Goal: Information Seeking & Learning: Check status

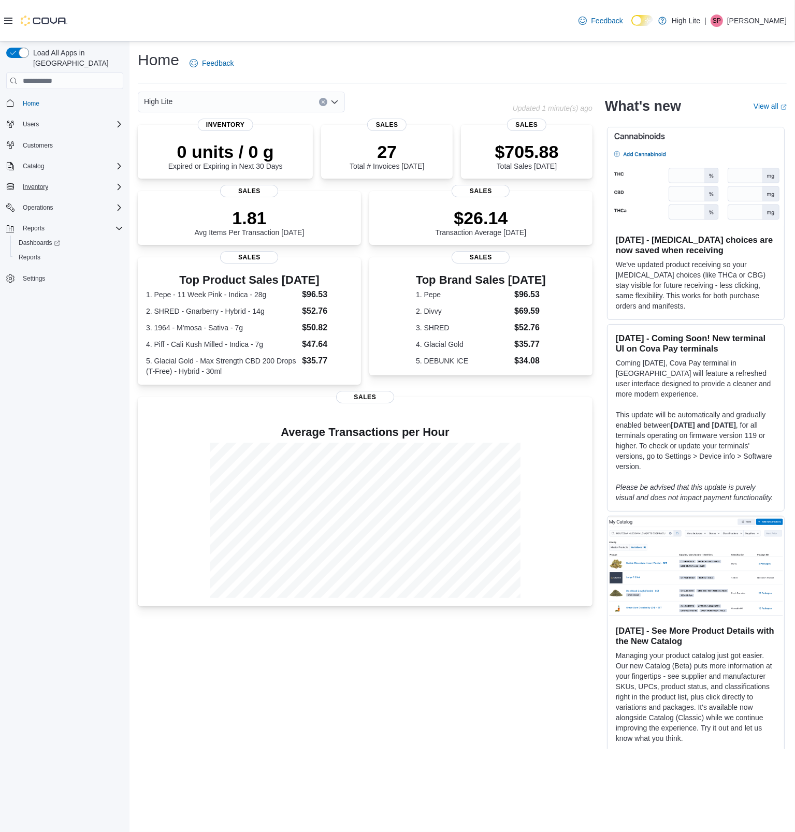
click at [60, 181] on div "Inventory" at bounding box center [71, 187] width 105 height 12
click at [69, 197] on span "Adjustments (Classic)" at bounding box center [49, 201] width 60 height 8
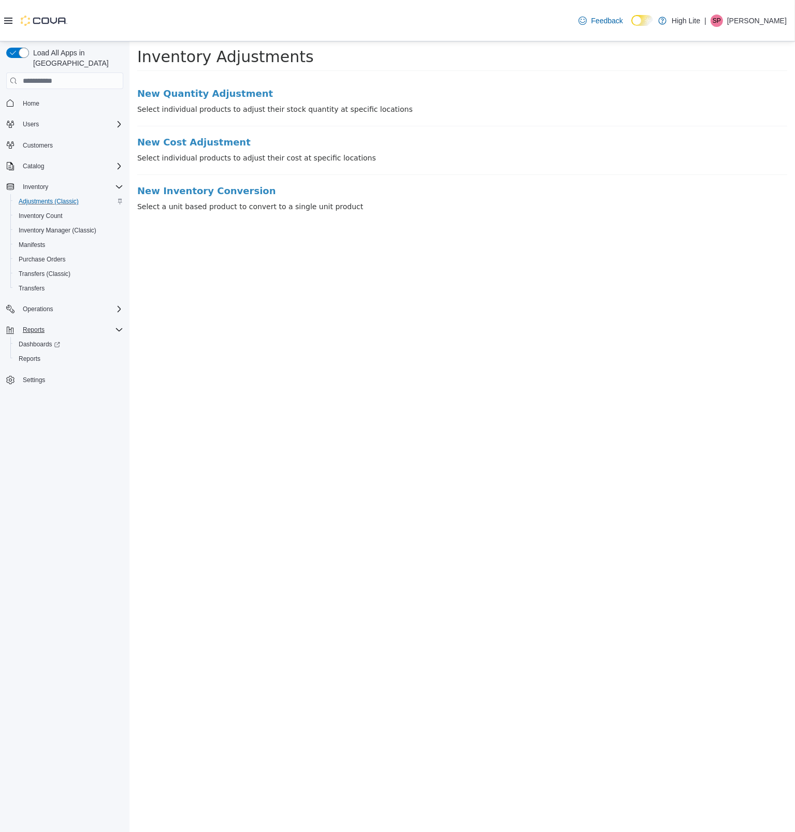
click at [57, 324] on div "Reports" at bounding box center [71, 330] width 105 height 12
click at [29, 326] on span "Reports" at bounding box center [34, 330] width 22 height 8
click at [35, 340] on span "Dashboards" at bounding box center [39, 344] width 41 height 8
click at [33, 355] on span "Reports" at bounding box center [30, 359] width 22 height 8
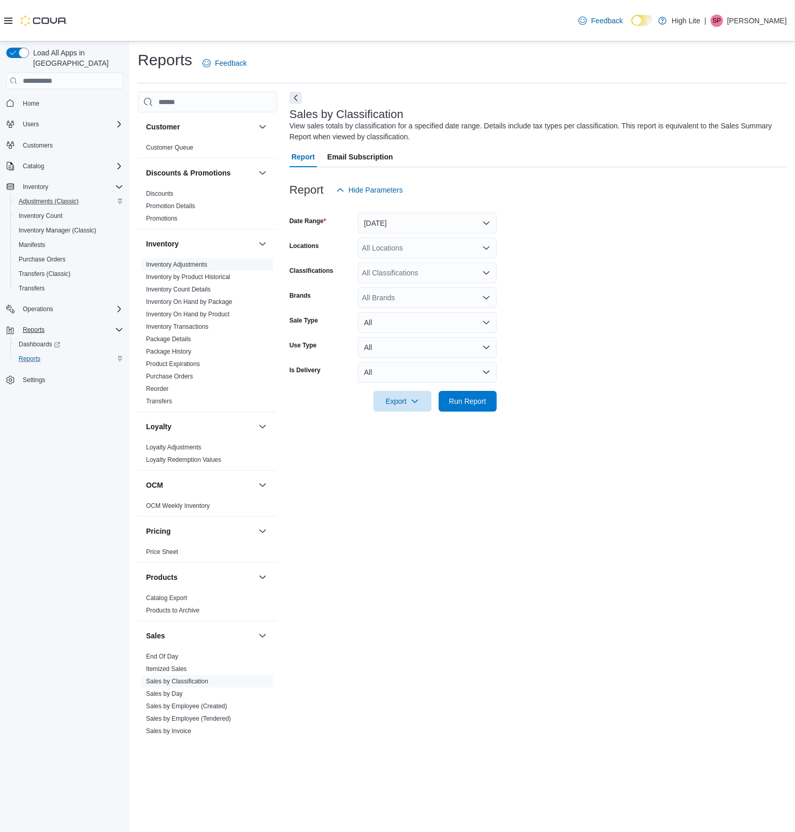
click at [190, 262] on link "Inventory Adjustments" at bounding box center [176, 264] width 61 height 7
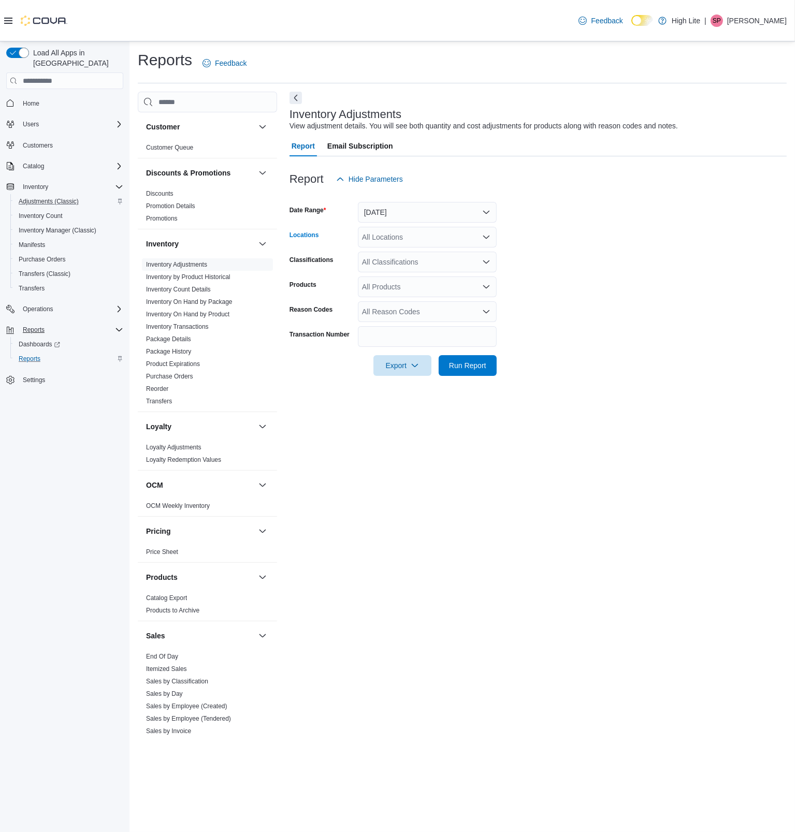
click at [432, 246] on div "All Locations" at bounding box center [427, 237] width 139 height 21
click at [428, 287] on span "1581 Bank St., Unit B, Ottawa, ON K1H 7Z3" at bounding box center [415, 285] width 71 height 10
click at [480, 368] on span "Run Report" at bounding box center [467, 365] width 37 height 10
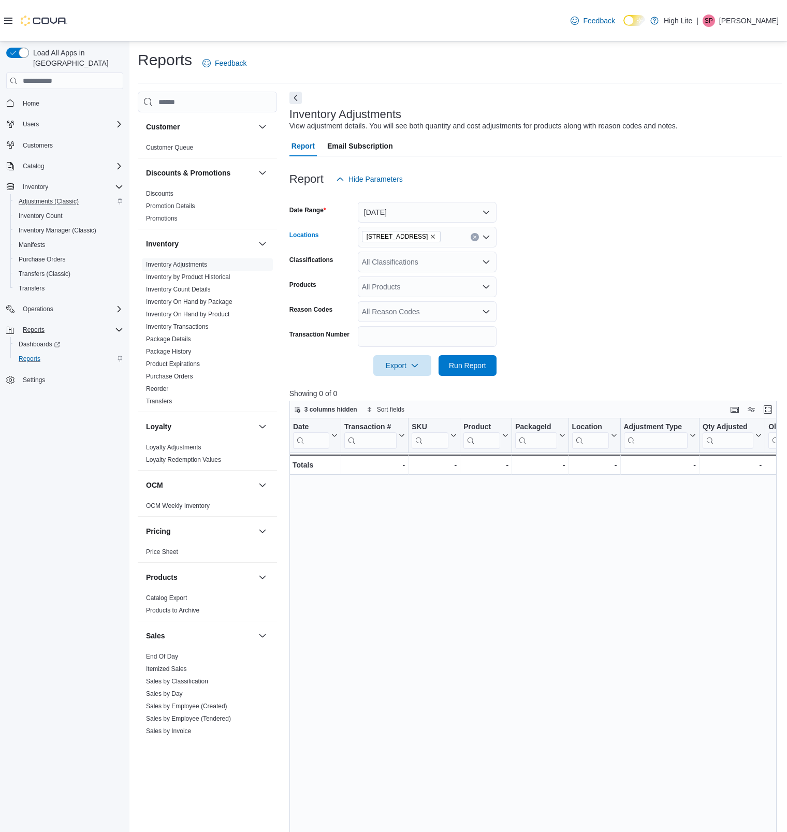
click at [435, 237] on icon "Remove 1581 Bank St., Unit B, Ottawa, ON K1H 7Z3 from selection in this group" at bounding box center [433, 237] width 4 height 4
click at [443, 237] on div "All Locations Combo box. Selected. Combo box input. All Locations. Type some te…" at bounding box center [427, 237] width 139 height 21
click at [425, 293] on button "831 Notre Dame St." at bounding box center [427, 299] width 139 height 15
click at [463, 371] on span "Run Report" at bounding box center [468, 365] width 46 height 21
click at [41, 326] on span "Reports" at bounding box center [34, 330] width 22 height 8
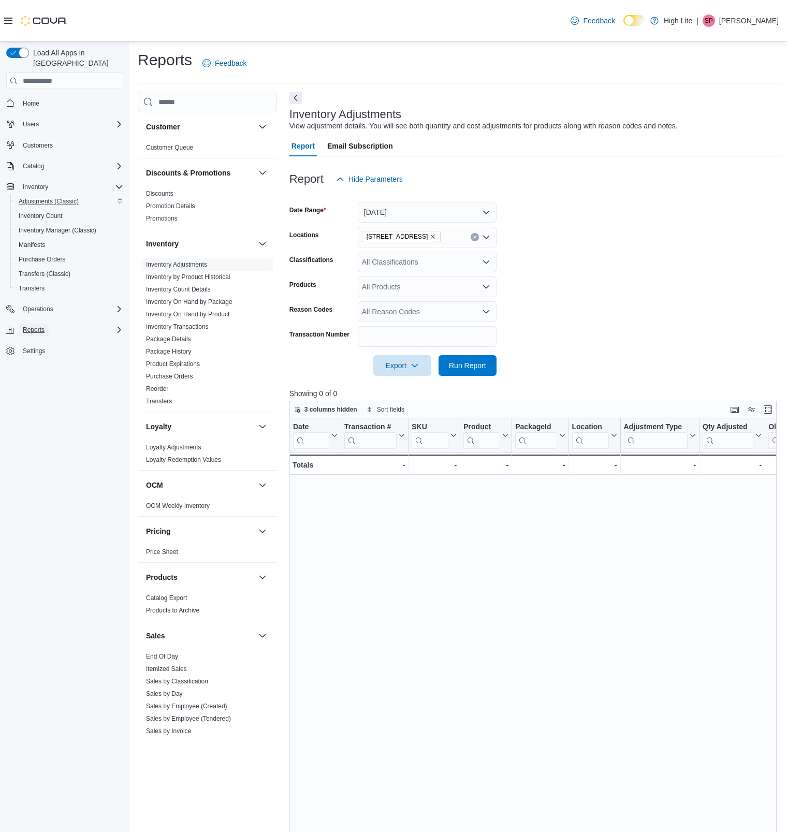
click at [41, 326] on span "Reports" at bounding box center [34, 330] width 22 height 8
click at [33, 355] on span "Reports" at bounding box center [30, 359] width 22 height 8
click at [176, 693] on link "Sales by Day" at bounding box center [164, 693] width 37 height 7
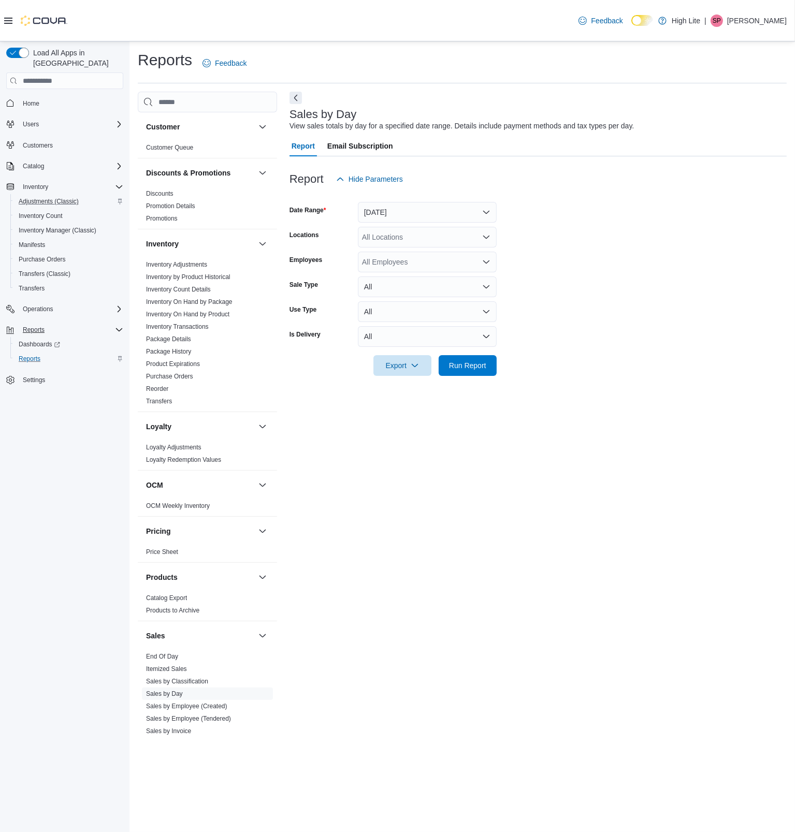
click at [414, 240] on div "All Locations" at bounding box center [427, 237] width 139 height 21
click at [412, 286] on span "1581 Bank St., Unit B, Ottawa, ON K1H 7Z3" at bounding box center [415, 285] width 71 height 10
click at [466, 361] on span "Run Report" at bounding box center [467, 365] width 37 height 10
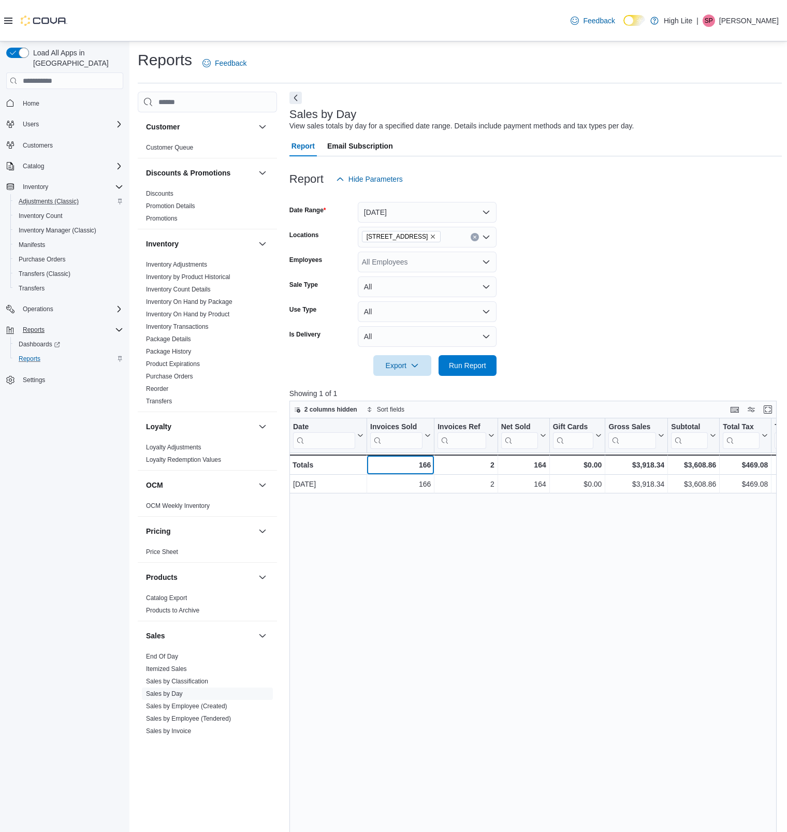
click at [425, 463] on div "166" at bounding box center [400, 465] width 61 height 12
copy div "166"
click at [645, 467] on div "$3,918.34" at bounding box center [636, 465] width 56 height 12
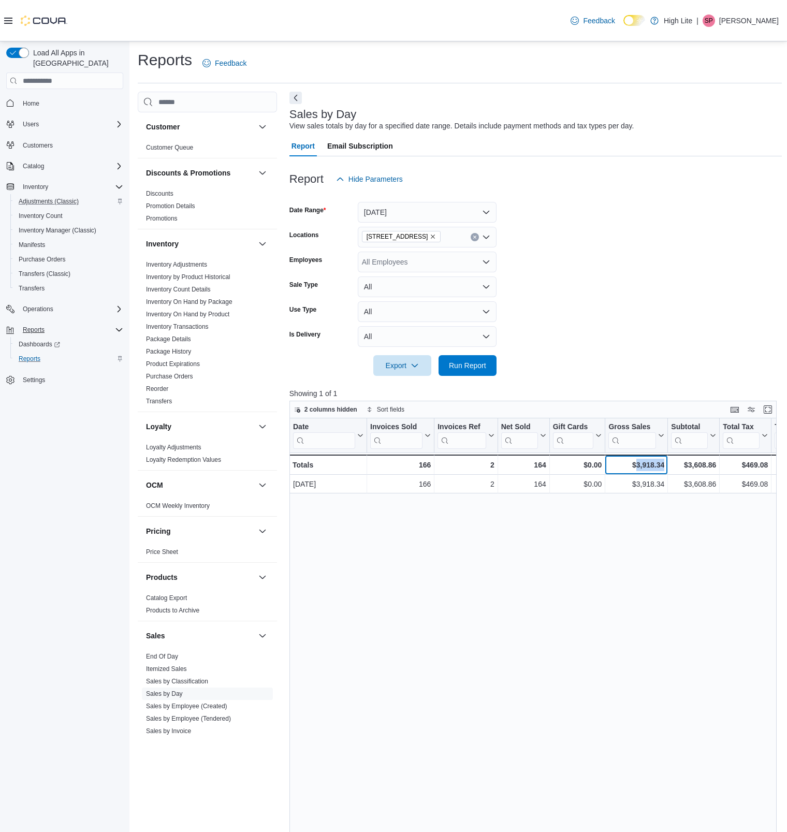
copy div "3,918.34"
click at [185, 681] on link "Sales by Classification" at bounding box center [177, 681] width 62 height 7
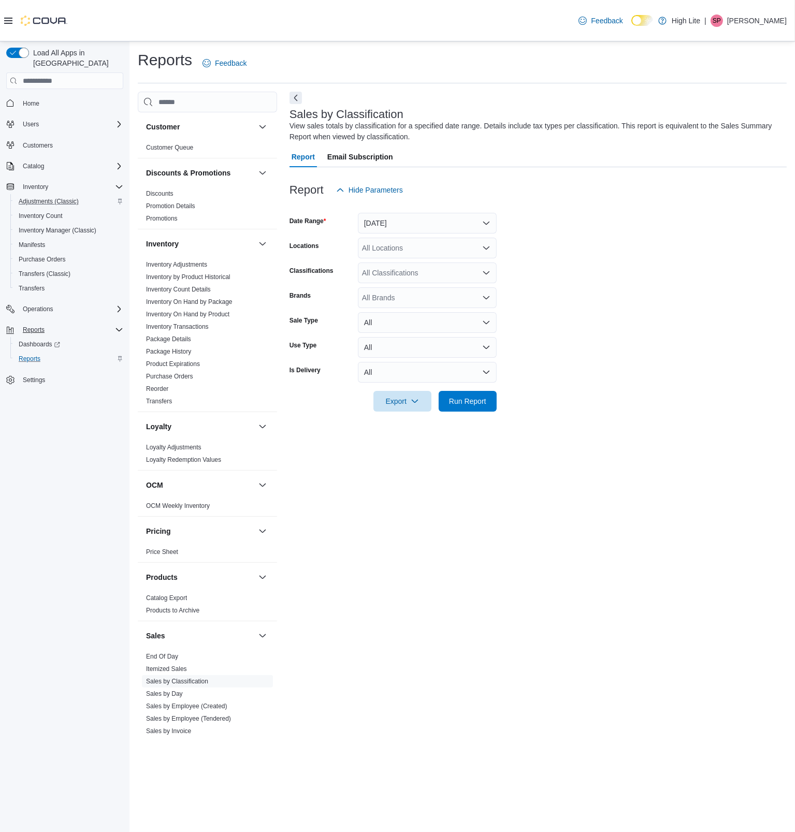
click at [464, 252] on div "All Locations" at bounding box center [427, 248] width 139 height 21
click at [443, 291] on span "1581 Bank St., Unit B, Ottawa, ON K1H 7Z3" at bounding box center [415, 295] width 71 height 10
click at [467, 397] on span "Run Report" at bounding box center [467, 400] width 37 height 10
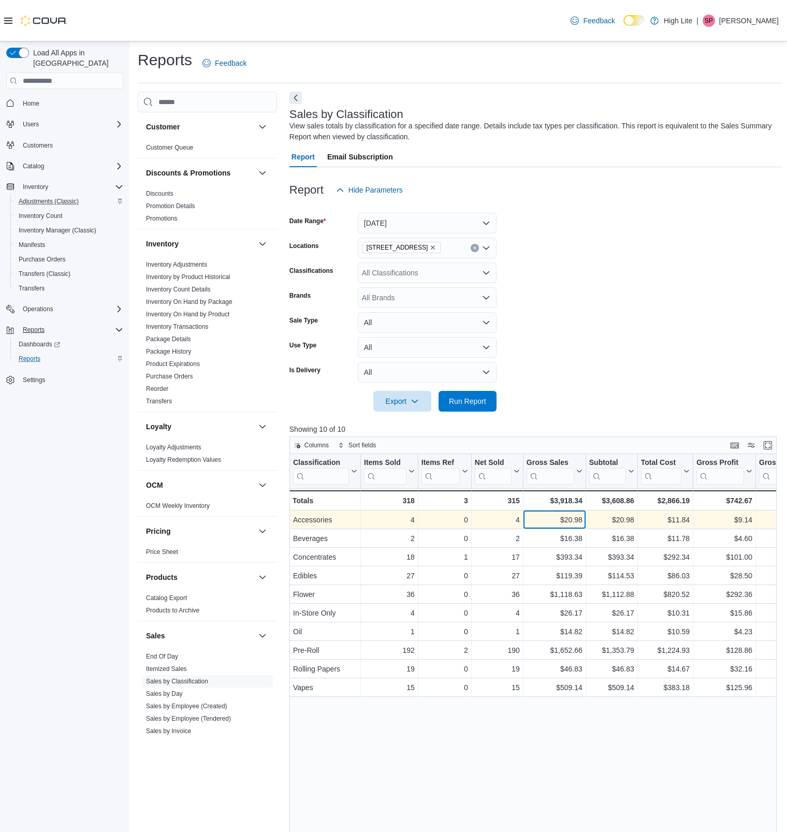
click at [574, 516] on div "$20.98" at bounding box center [554, 520] width 56 height 12
click at [436, 247] on icon "Remove 1581 Bank St., Unit B, Ottawa, ON K1H 7Z3 from selection in this group" at bounding box center [433, 247] width 6 height 6
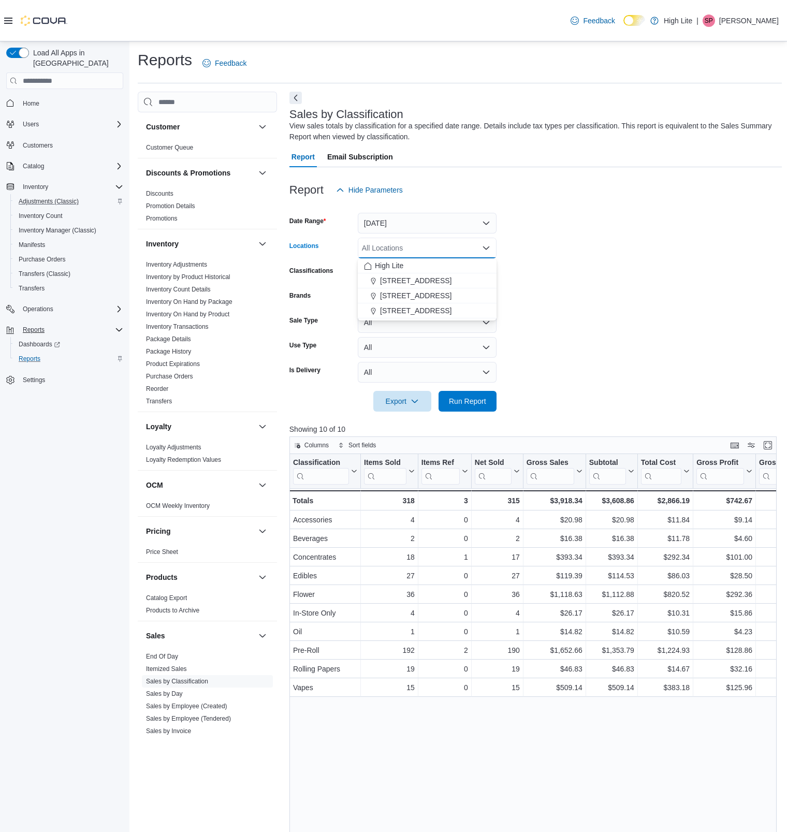
click at [445, 247] on div "All Locations" at bounding box center [427, 248] width 139 height 21
click at [429, 308] on span "831 Notre Dame St." at bounding box center [415, 310] width 71 height 10
drag, startPoint x: 603, startPoint y: 337, endPoint x: 541, endPoint y: 374, distance: 72.0
click at [602, 339] on form "Date Range Yesterday Locations 831 Notre Dame St. Combo box. Selected. 831 Notr…" at bounding box center [535, 305] width 492 height 211
click at [472, 404] on span "Run Report" at bounding box center [467, 400] width 37 height 10
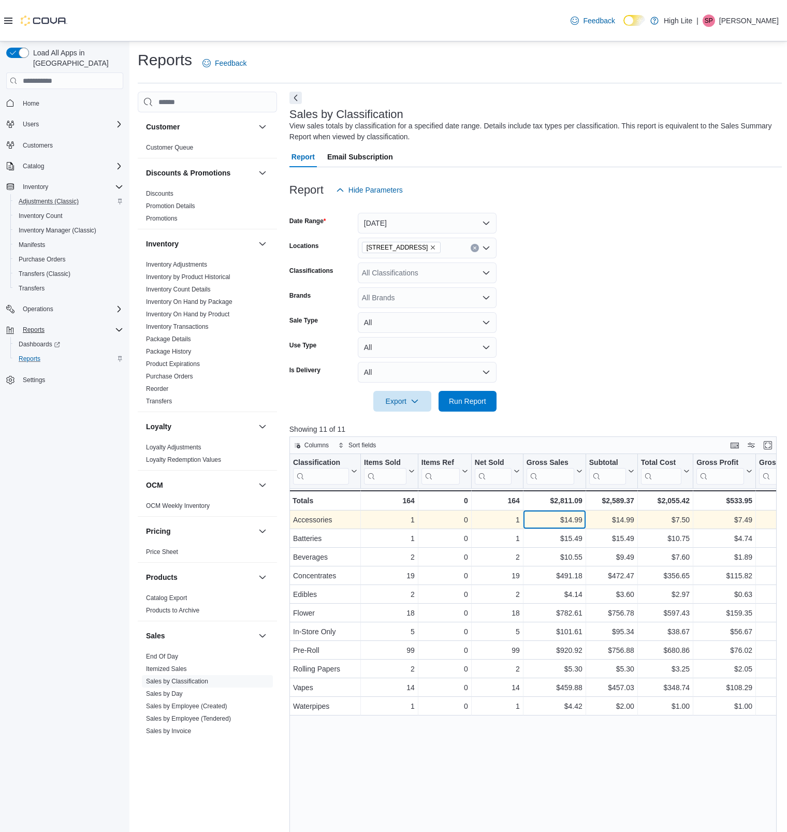
click at [570, 523] on div "$14.99" at bounding box center [554, 520] width 56 height 12
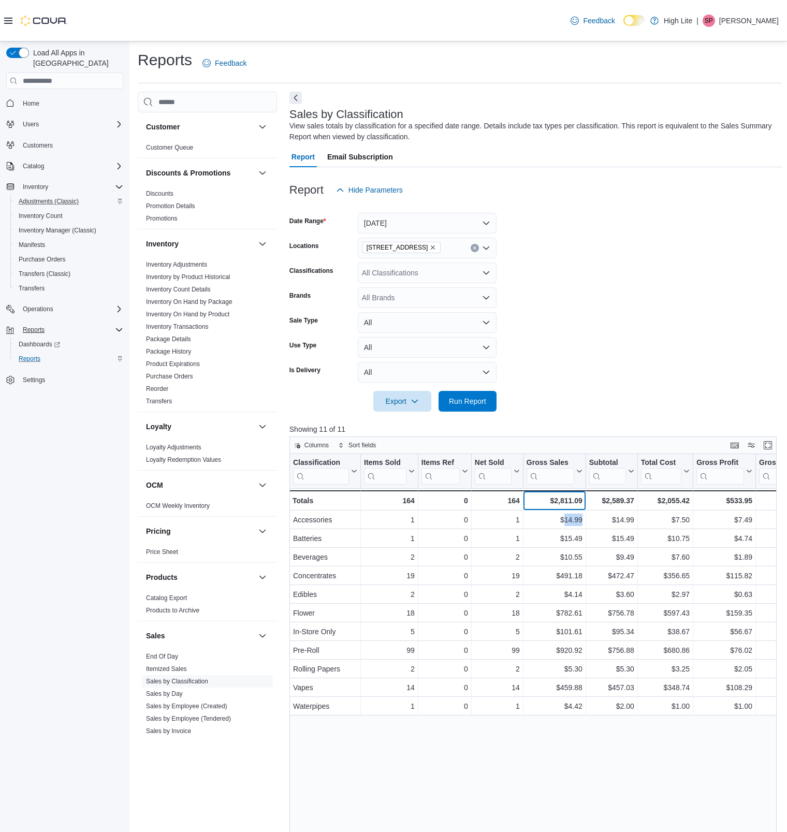
click at [572, 501] on div "$2,811.09" at bounding box center [554, 500] width 56 height 12
copy div "2,811.09"
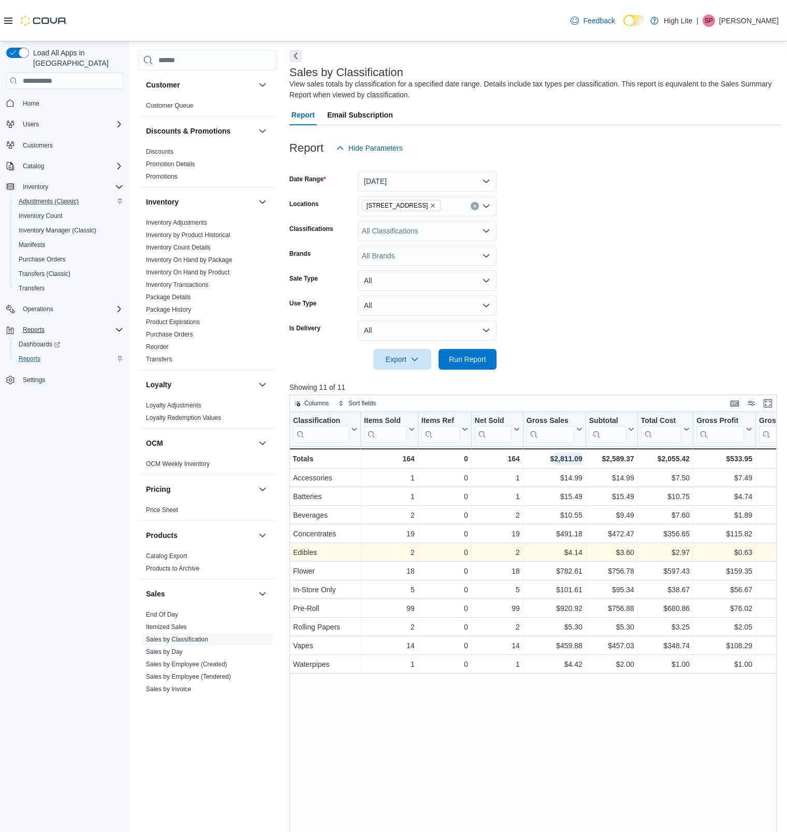
scroll to position [34, 0]
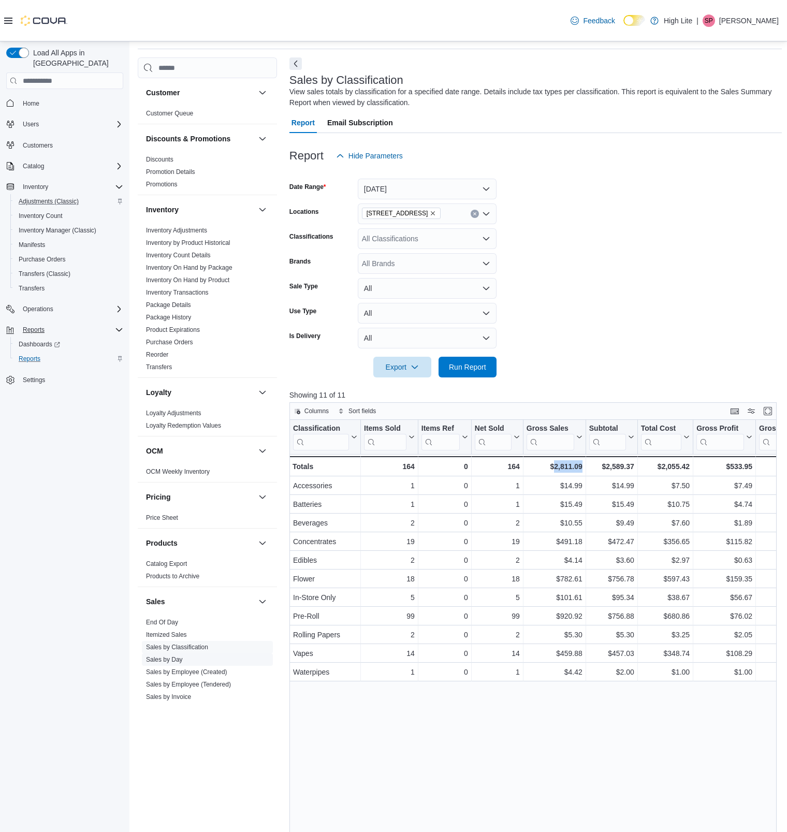
click at [178, 656] on link "Sales by Day" at bounding box center [164, 659] width 37 height 7
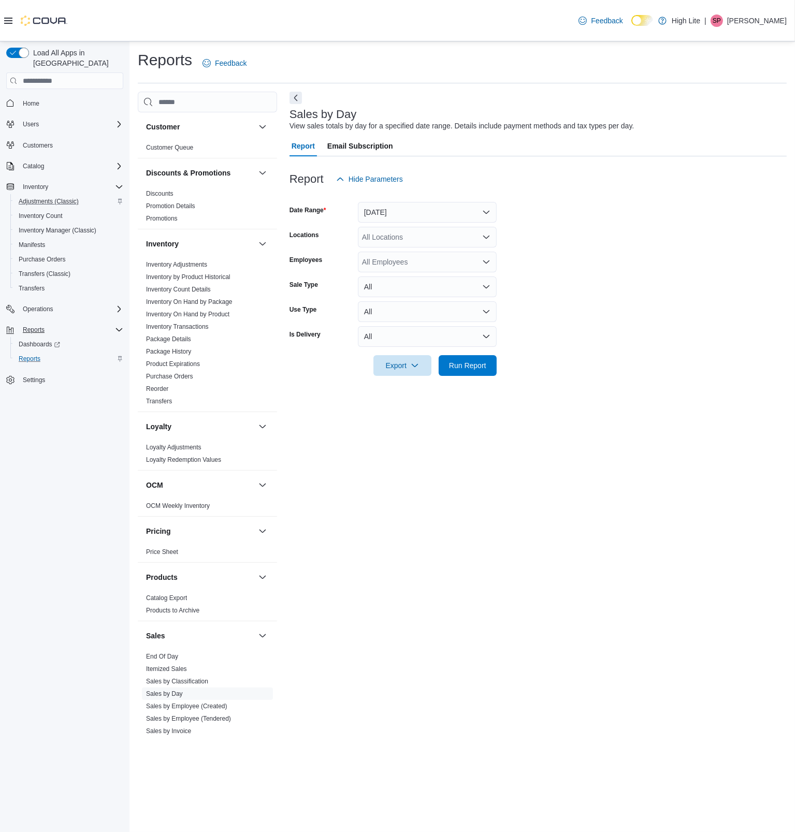
click at [451, 242] on div "All Locations" at bounding box center [427, 237] width 139 height 21
click at [414, 298] on span "831 Notre Dame St." at bounding box center [415, 300] width 71 height 10
click at [454, 372] on span "Run Report" at bounding box center [468, 365] width 46 height 21
